Goal: Register for event/course

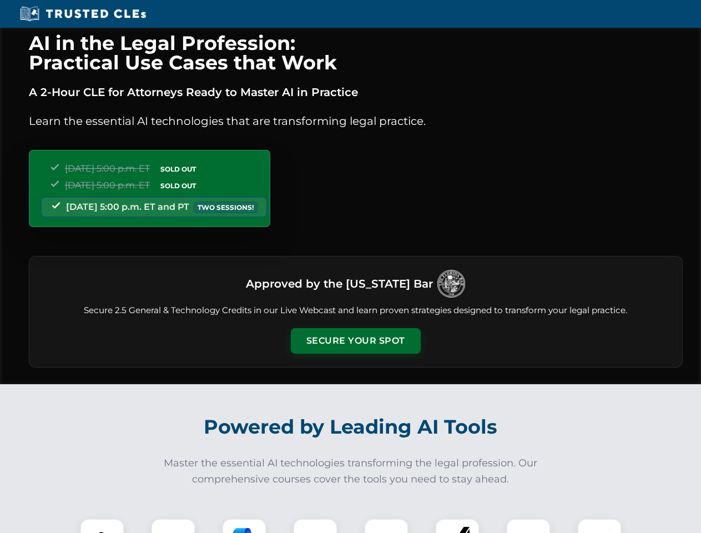
click at [355, 341] on button "Secure Your Spot" at bounding box center [356, 341] width 130 height 26
click at [102, 526] on img at bounding box center [102, 541] width 32 height 32
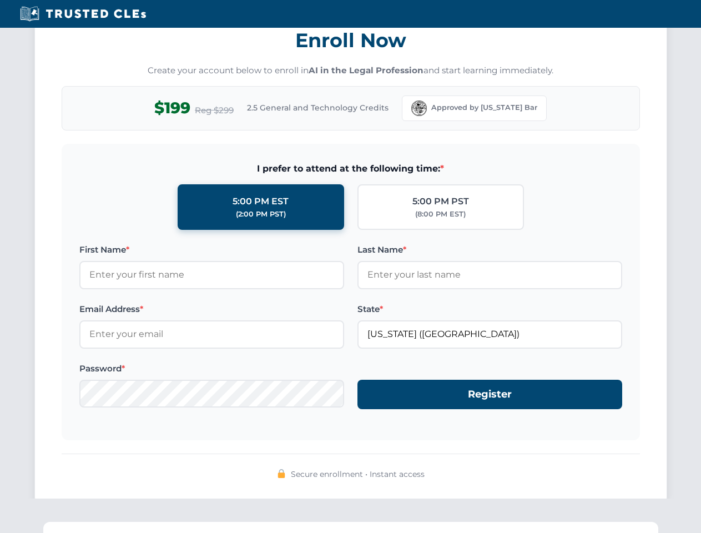
scroll to position [1090, 0]
